Goal: Check status: Check status

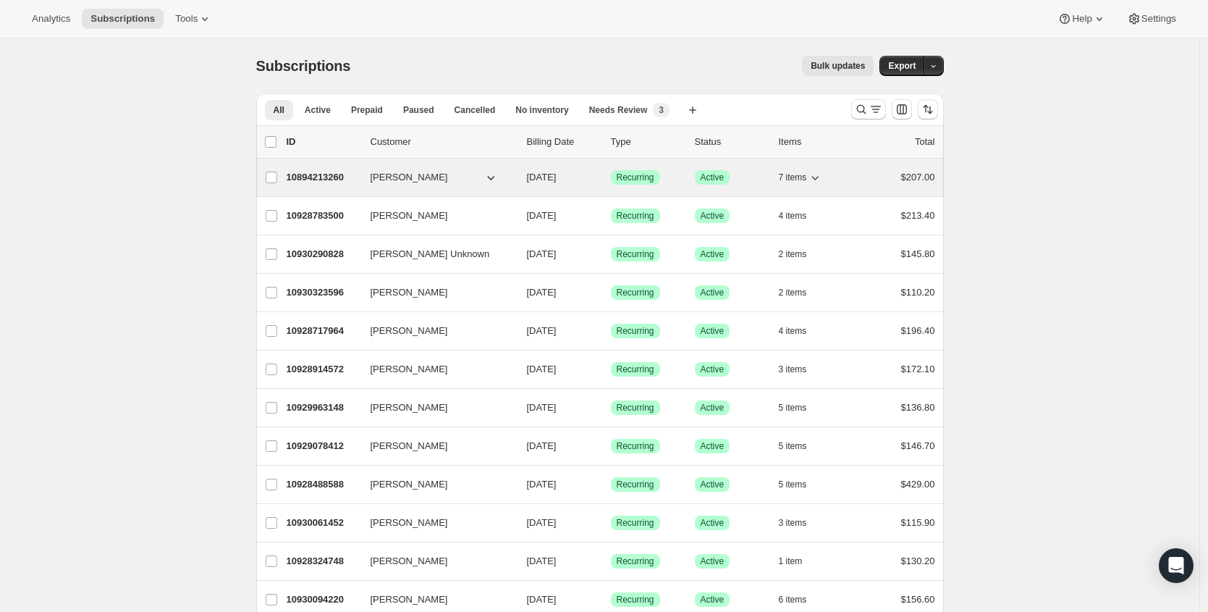
click at [333, 173] on p "10894213260" at bounding box center [323, 177] width 72 height 14
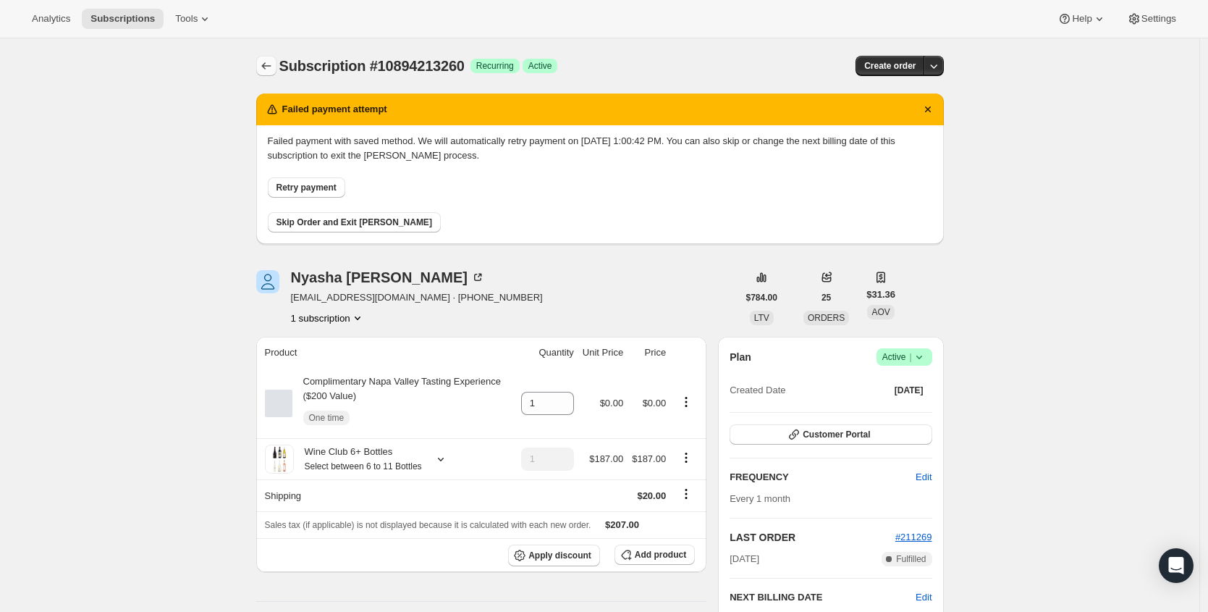
click at [271, 65] on icon "Subscriptions" at bounding box center [266, 66] width 14 height 14
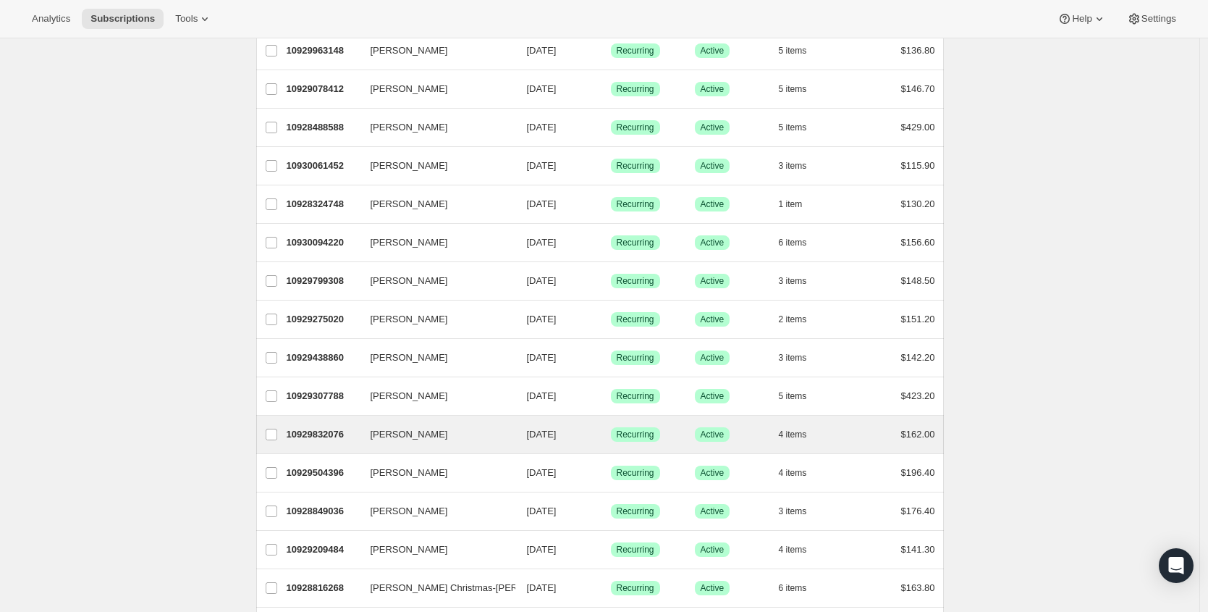
scroll to position [385, 0]
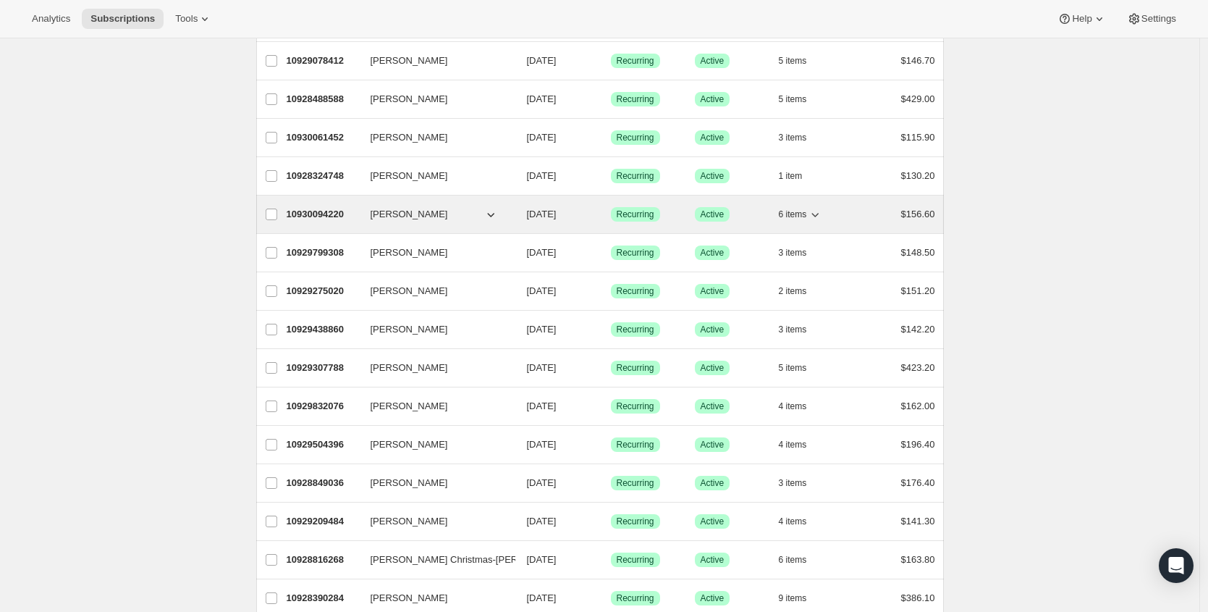
click at [322, 214] on p "10930094220" at bounding box center [323, 214] width 72 height 14
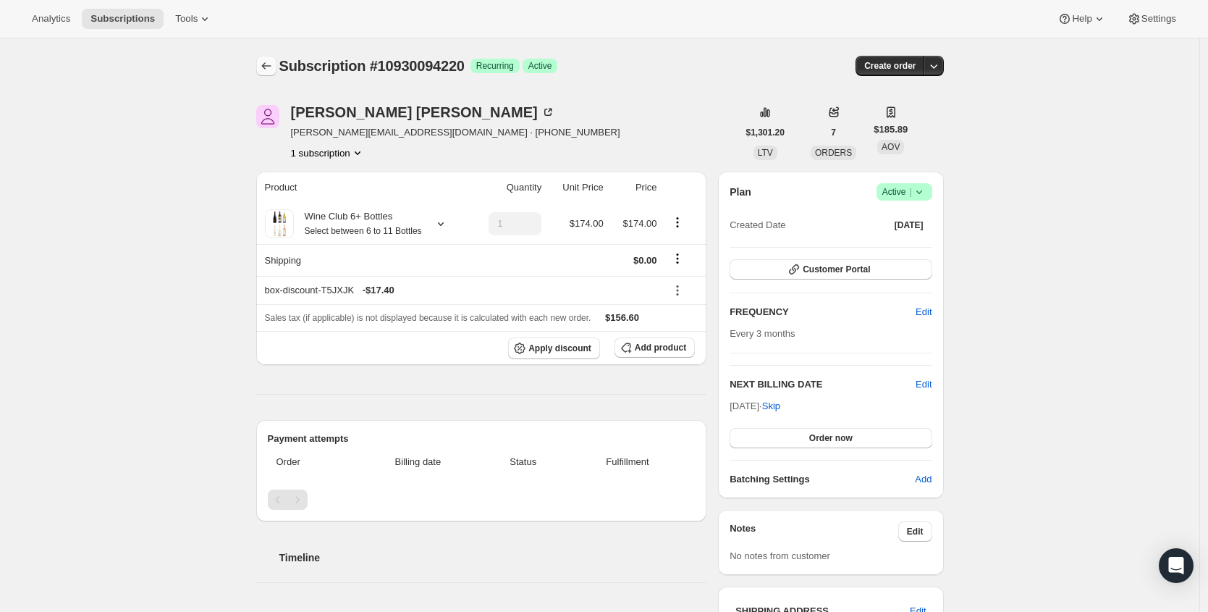
click at [271, 65] on icon "Subscriptions" at bounding box center [266, 66] width 14 height 14
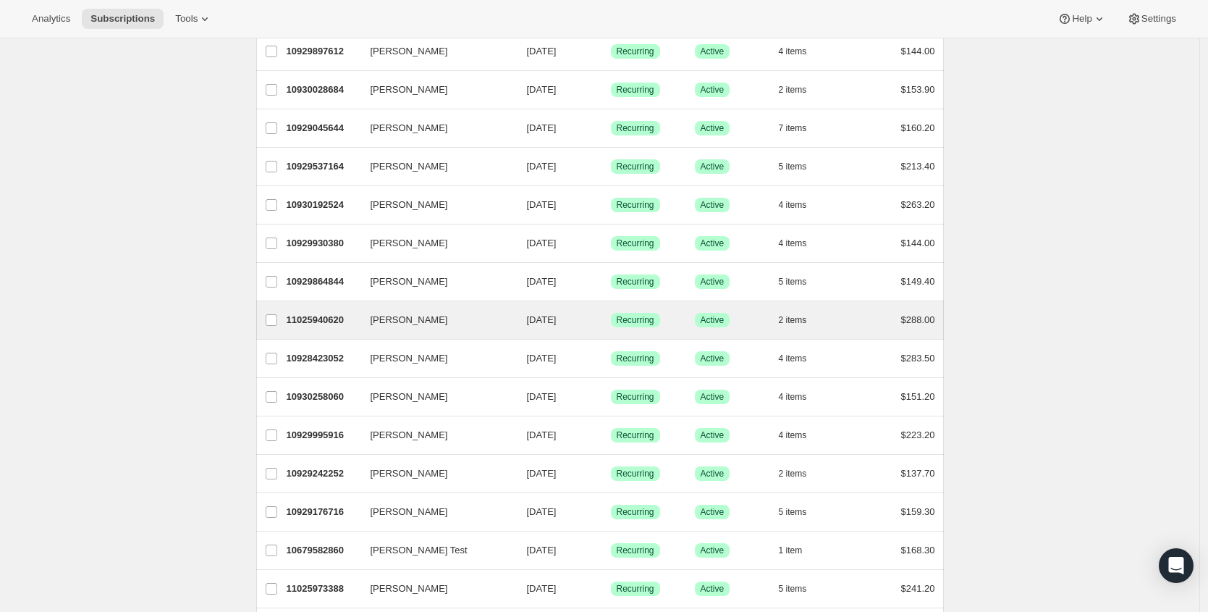
scroll to position [1164, 0]
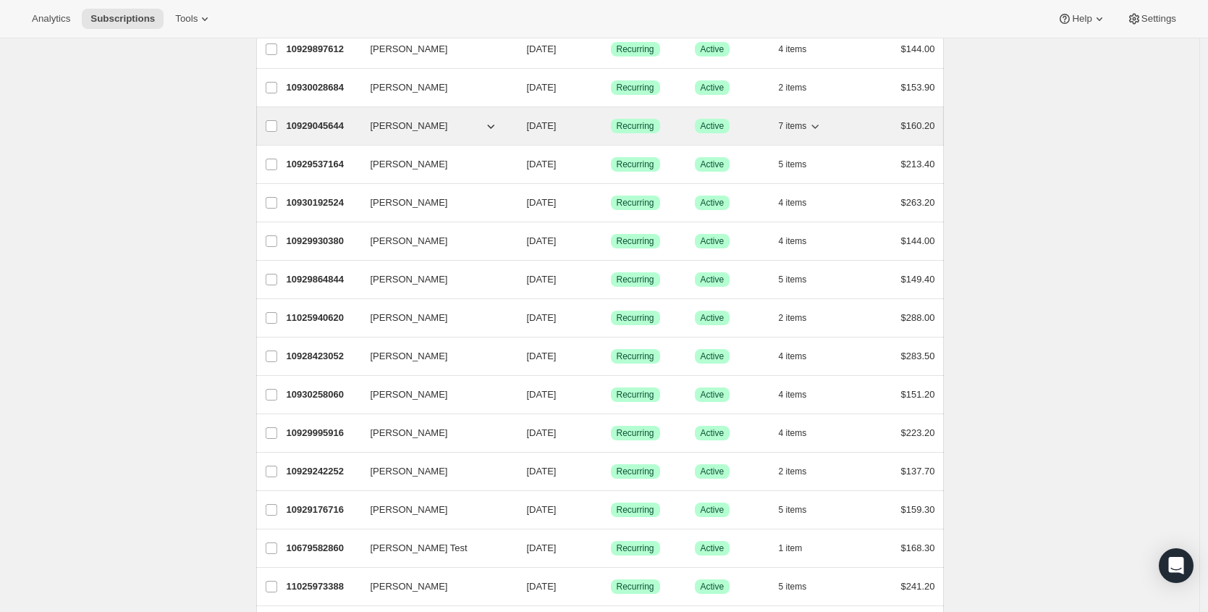
click at [423, 117] on div "10929045644 [PERSON_NAME] [DATE] Success Recurring Success Active 7 items $160.…" at bounding box center [611, 126] width 649 height 20
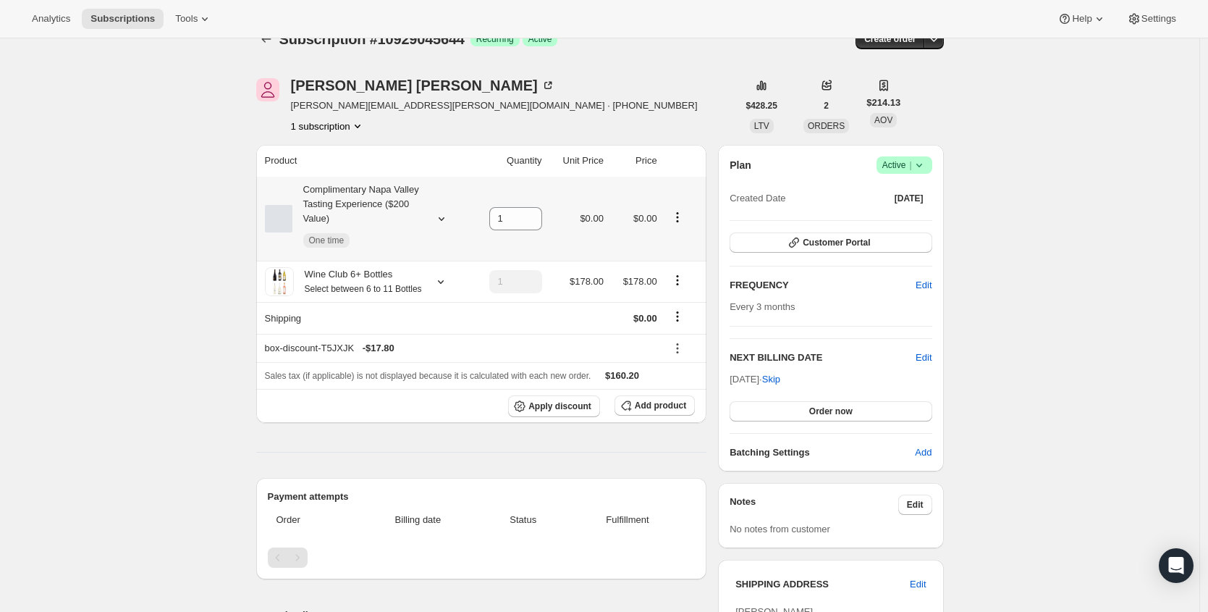
scroll to position [25, 0]
click at [271, 44] on icon "Subscriptions" at bounding box center [266, 40] width 14 height 14
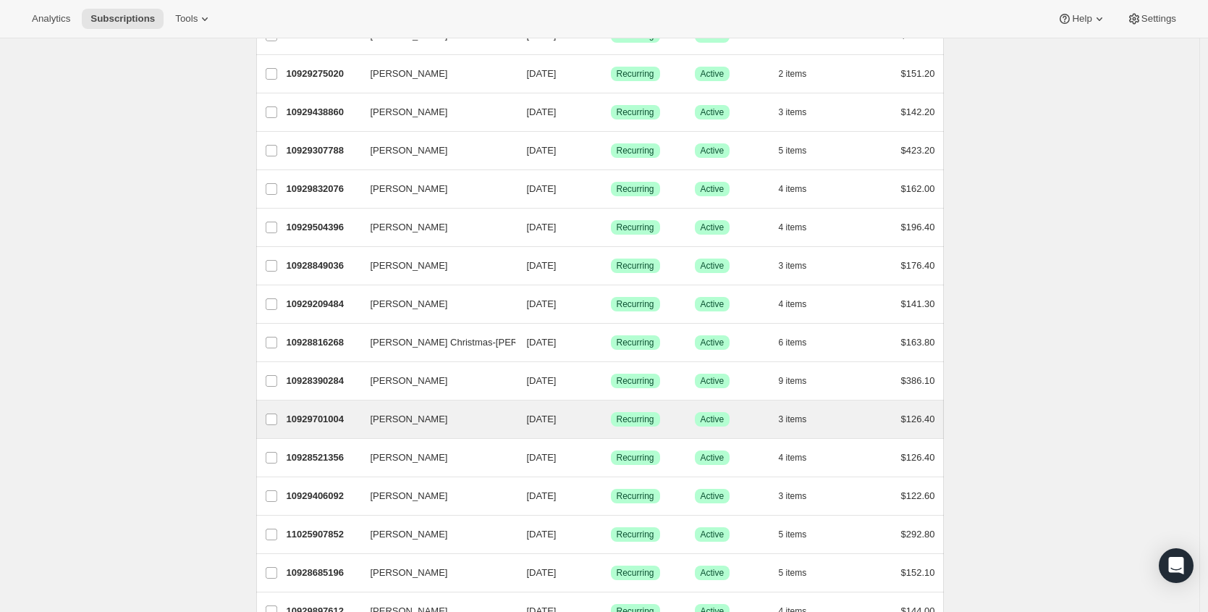
scroll to position [704, 0]
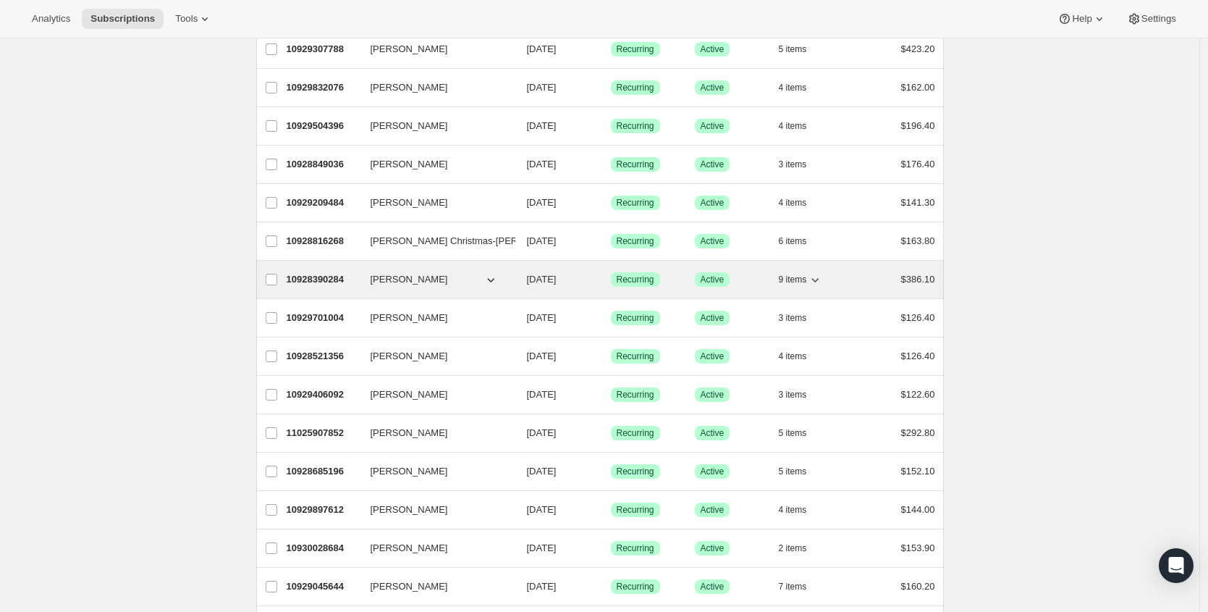
click at [337, 275] on p "10928390284" at bounding box center [323, 279] width 72 height 14
